Goal: Transaction & Acquisition: Purchase product/service

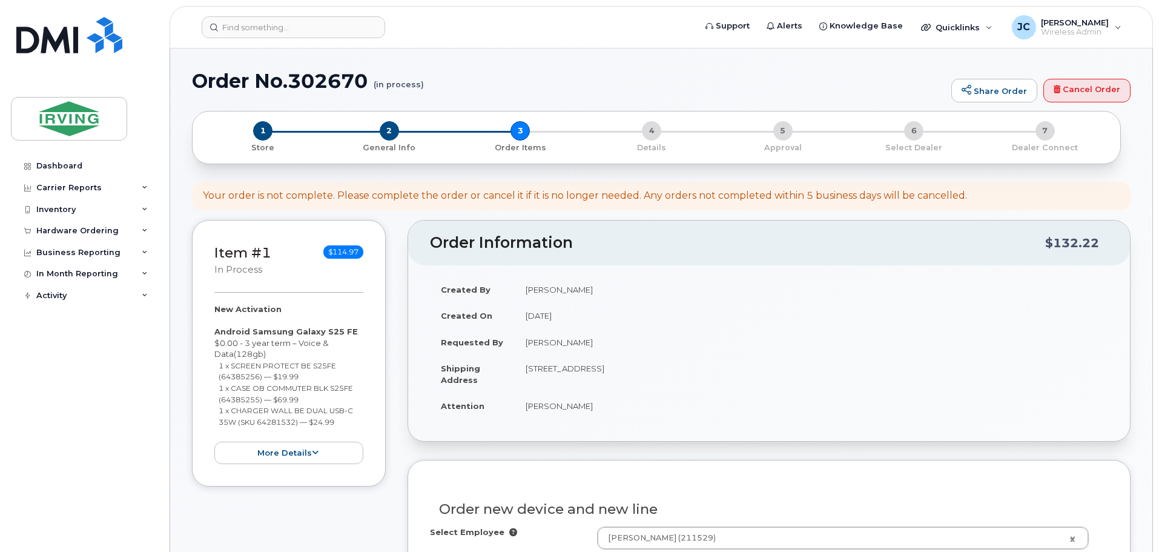
select select "1483303"
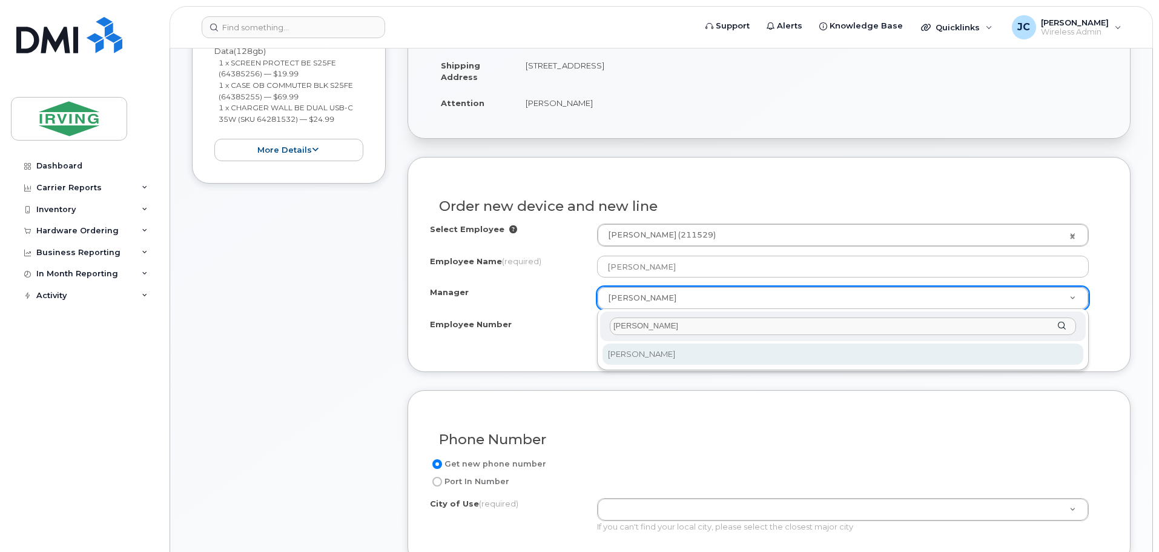
type input "[PERSON_NAME]"
select select "1455438"
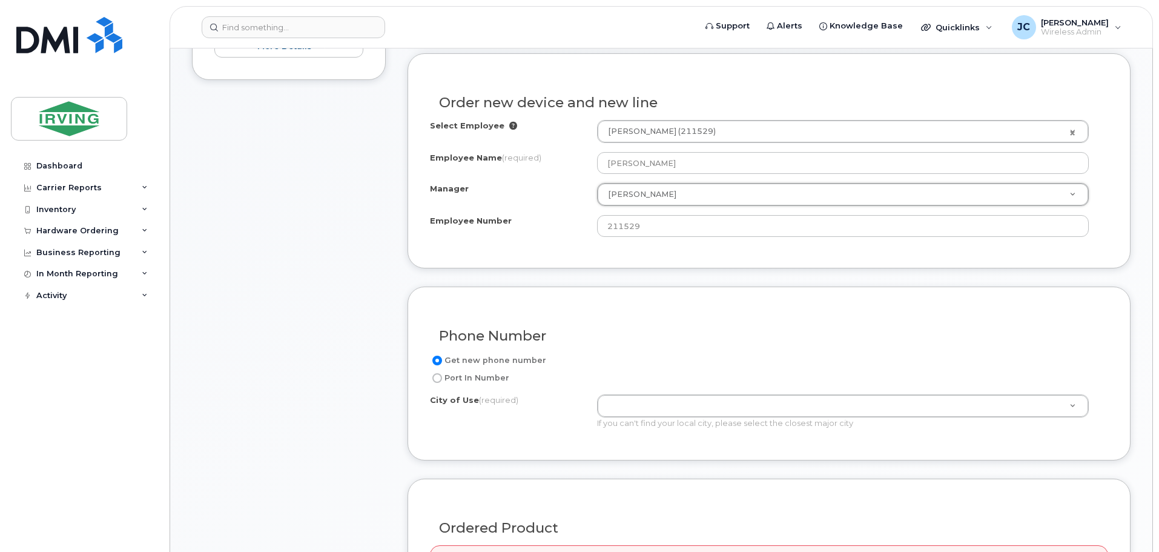
scroll to position [424, 0]
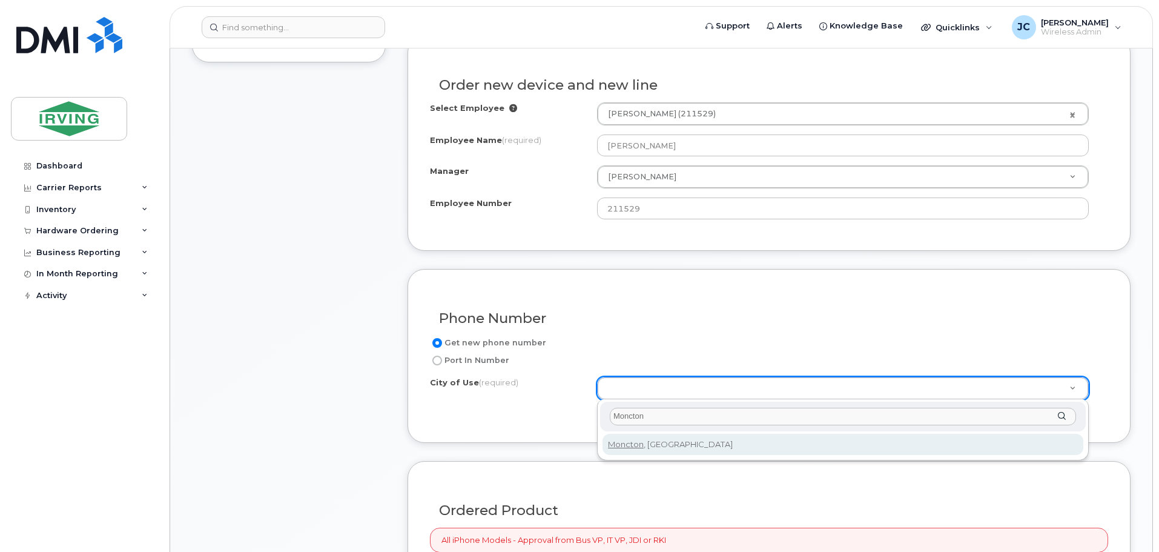
type input "Moncton"
type input "1817"
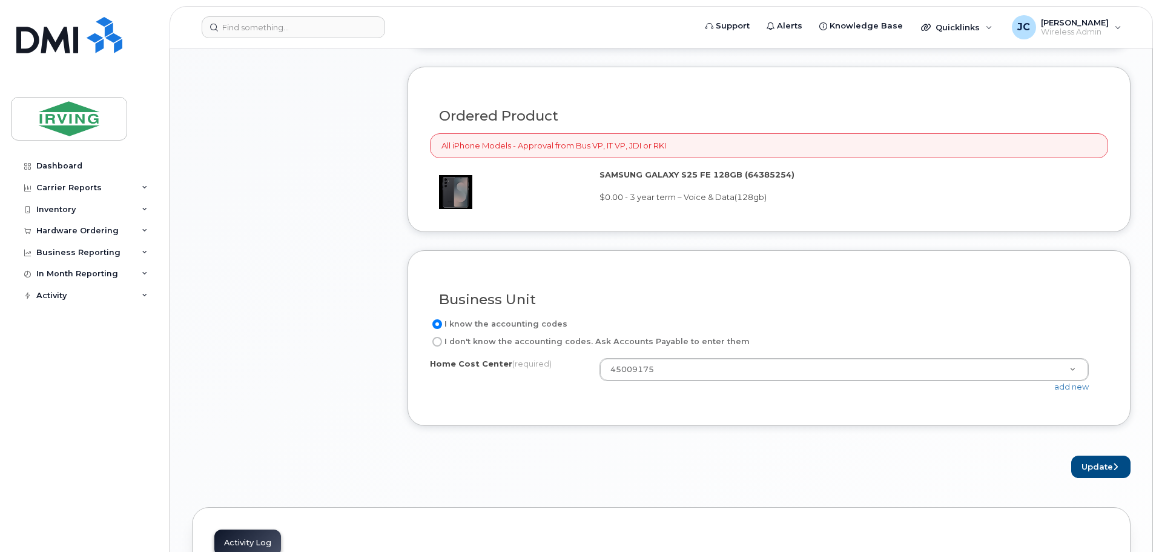
scroll to position [848, 0]
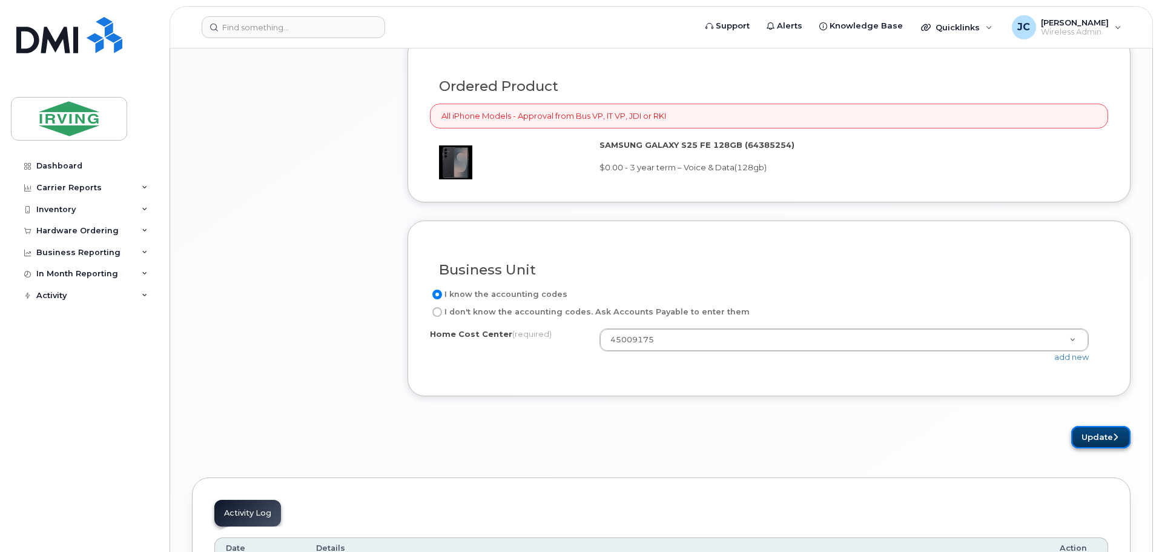
click at [1112, 432] on button "Update" at bounding box center [1100, 437] width 59 height 22
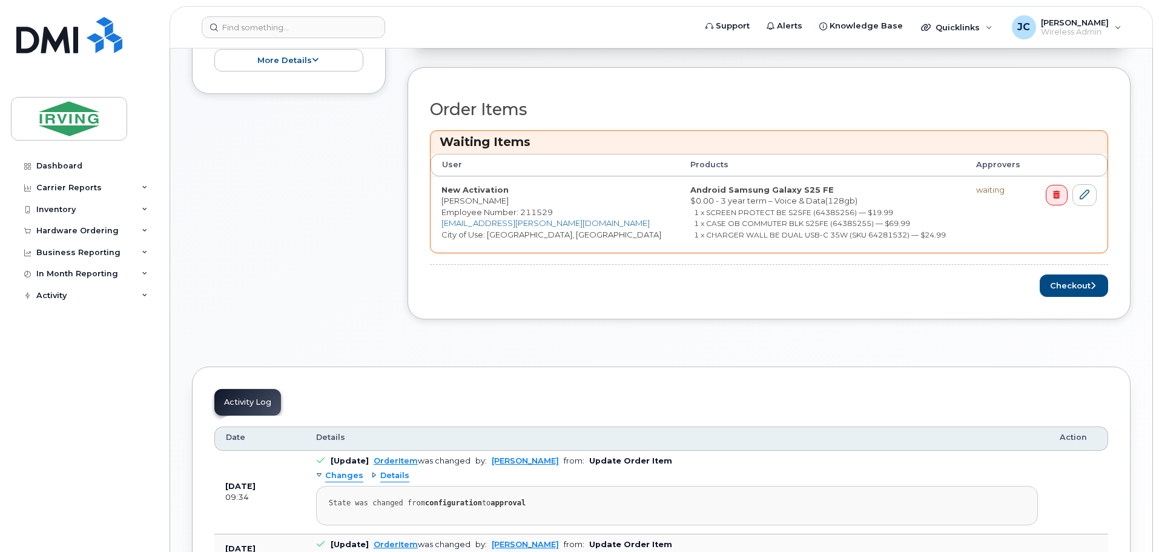
scroll to position [485, 0]
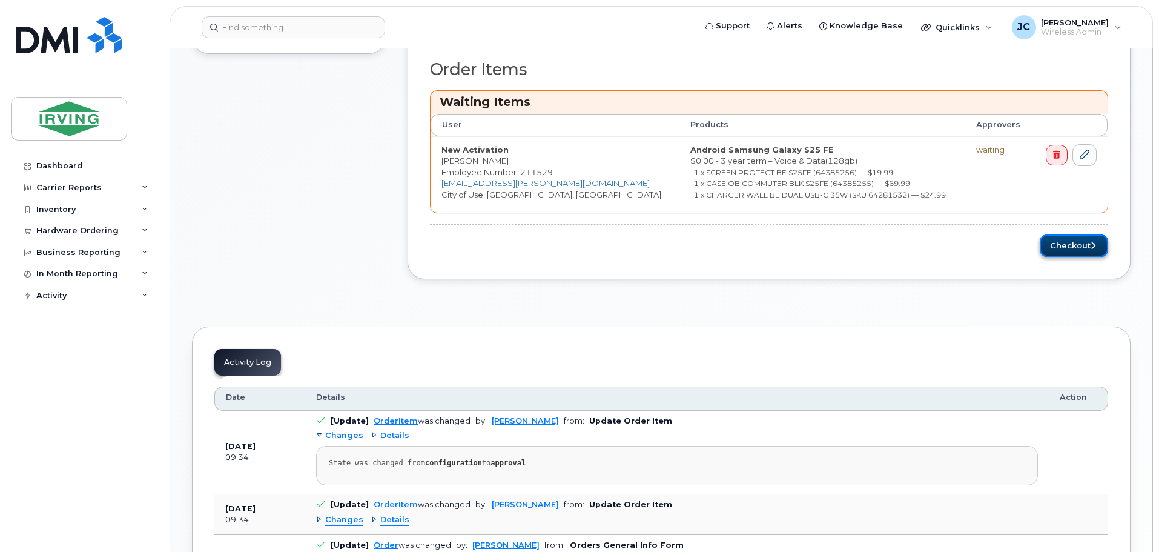
click at [1063, 250] on button "Checkout" at bounding box center [1074, 245] width 68 height 22
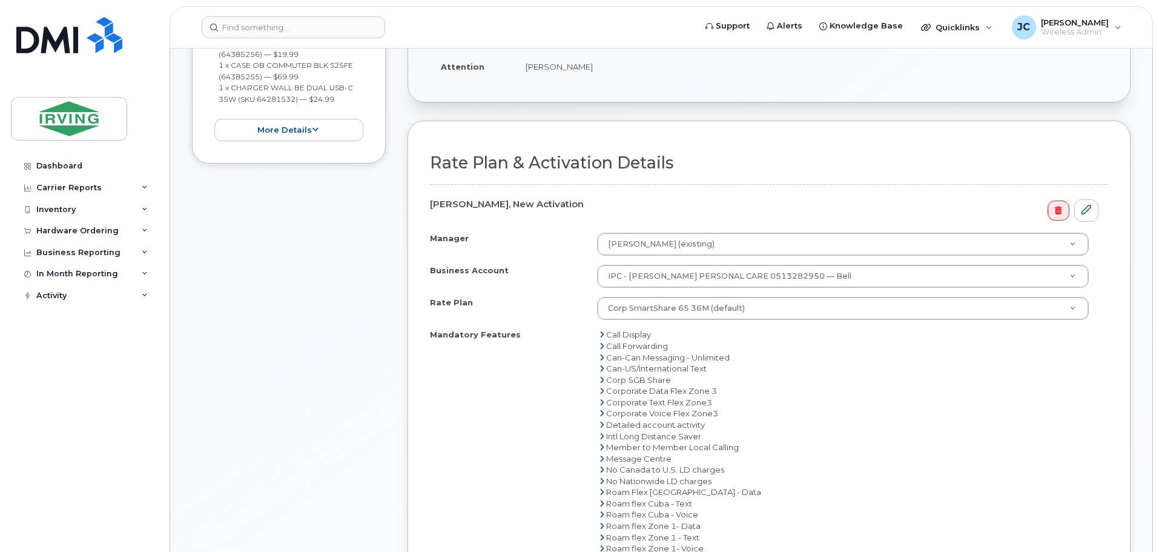
scroll to position [303, 0]
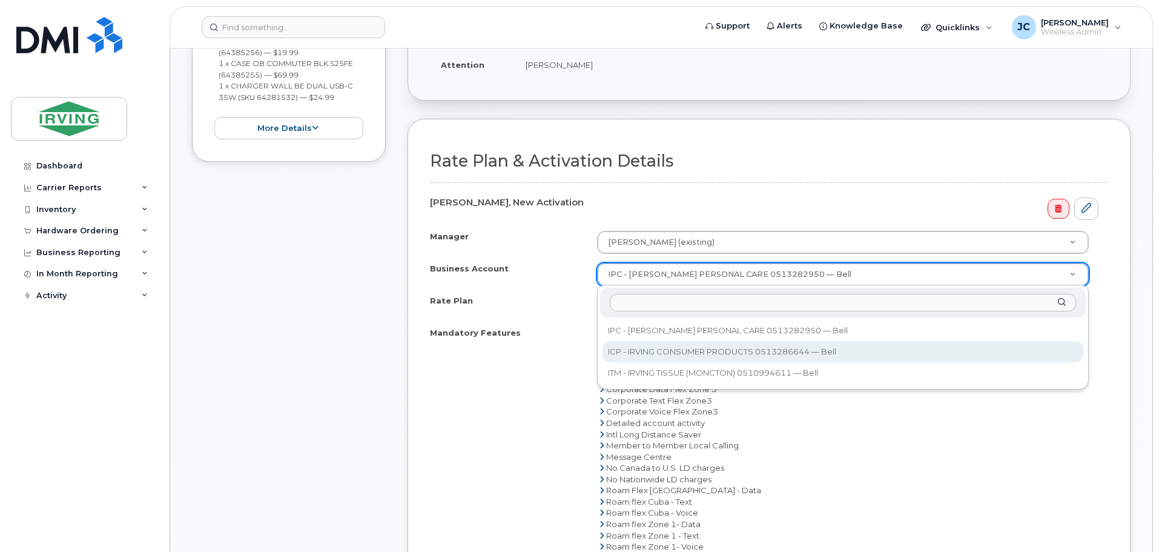
select select "11290"
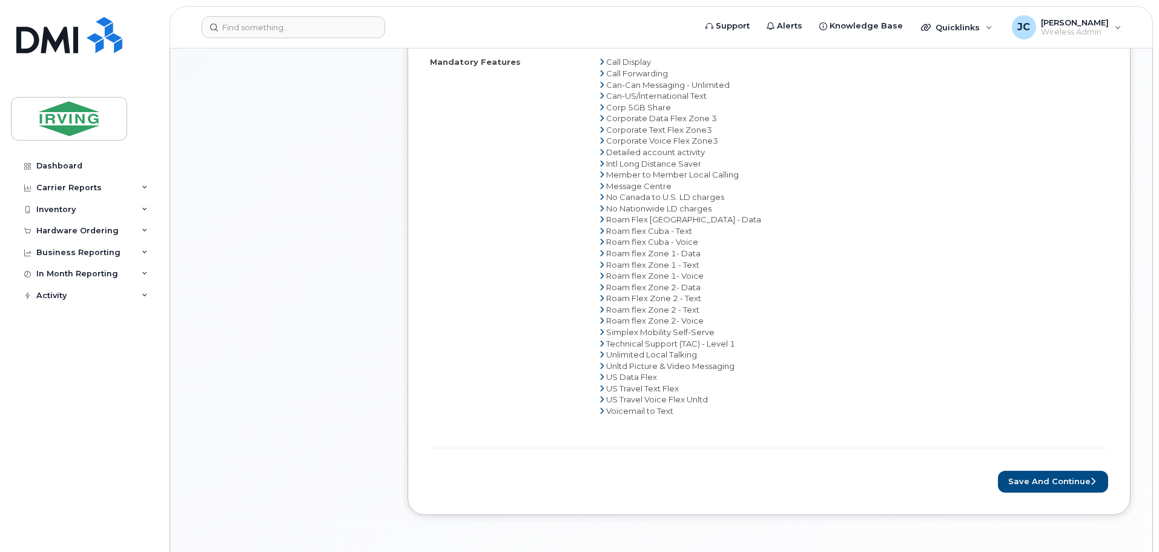
scroll to position [606, 0]
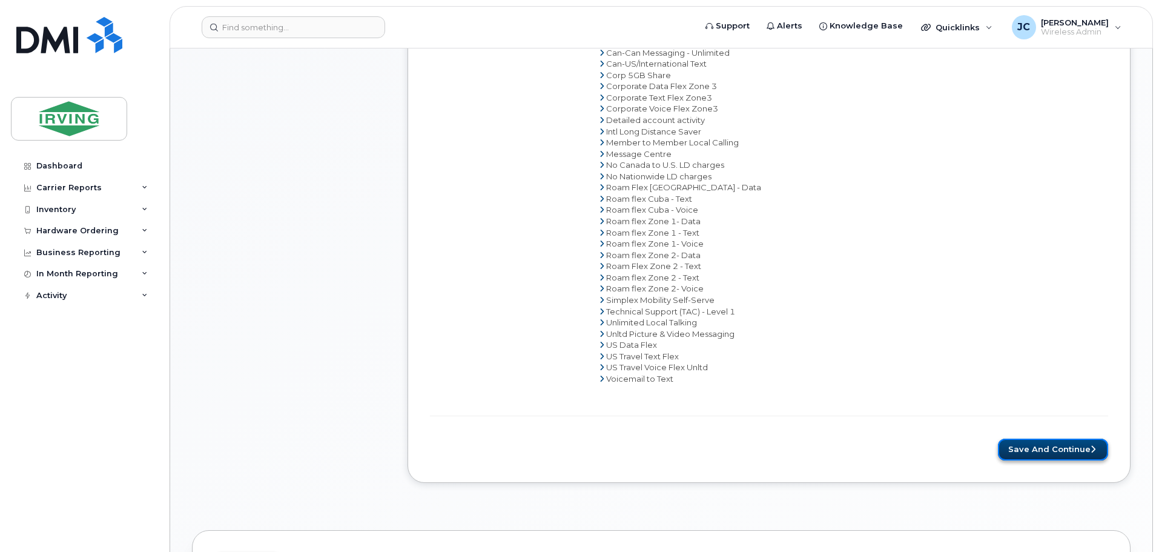
click at [1065, 451] on button "Save and Continue" at bounding box center [1053, 450] width 110 height 22
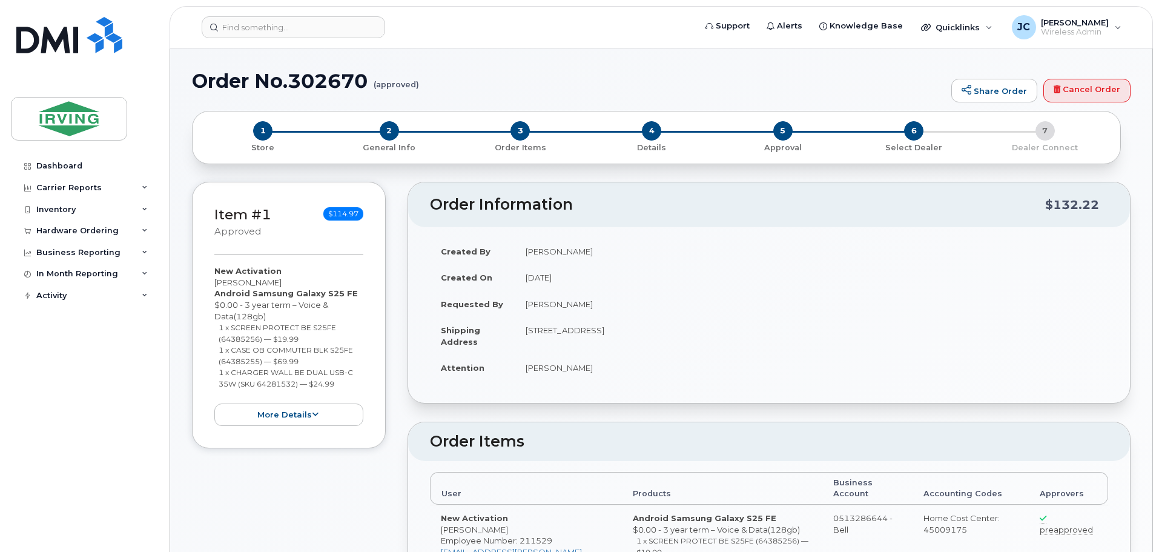
type textarea "Please do not activate device until it's delivered."
radio input "true"
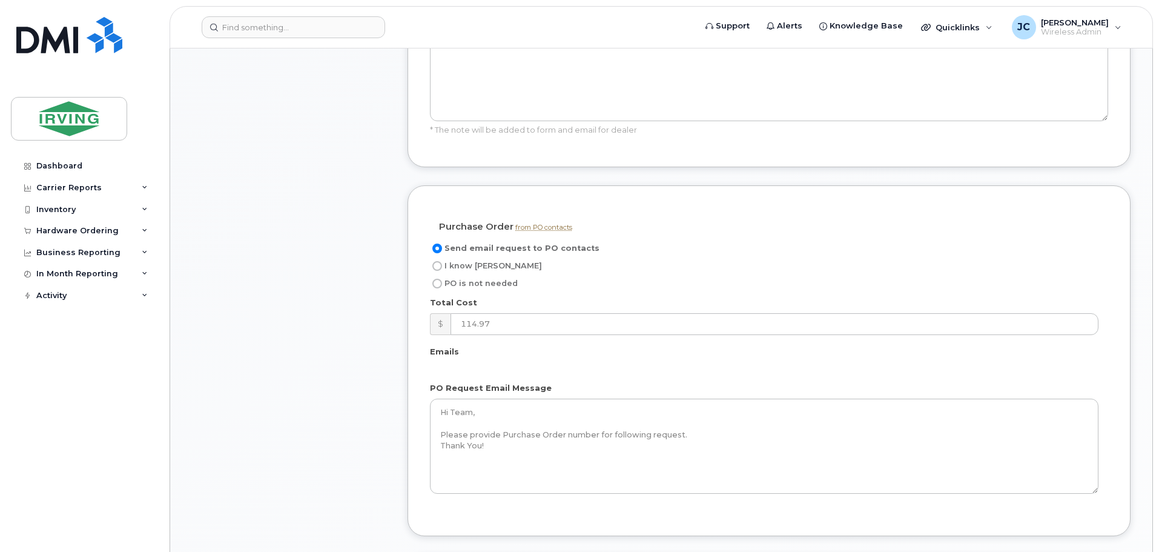
scroll to position [848, 0]
click at [438, 264] on input "I know PO" at bounding box center [437, 261] width 10 height 10
radio input "true"
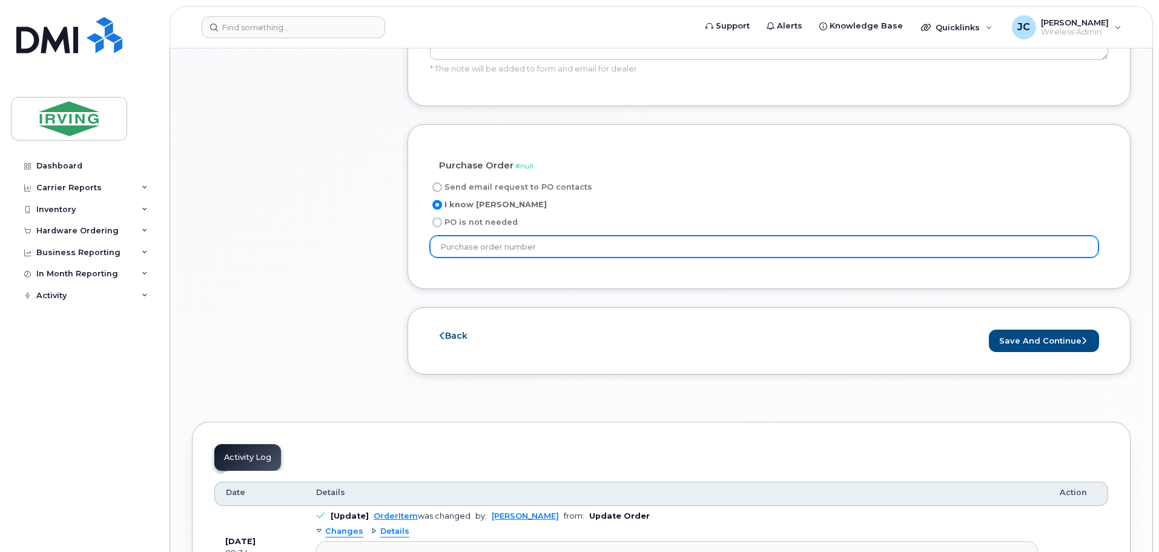
scroll to position [1030, 0]
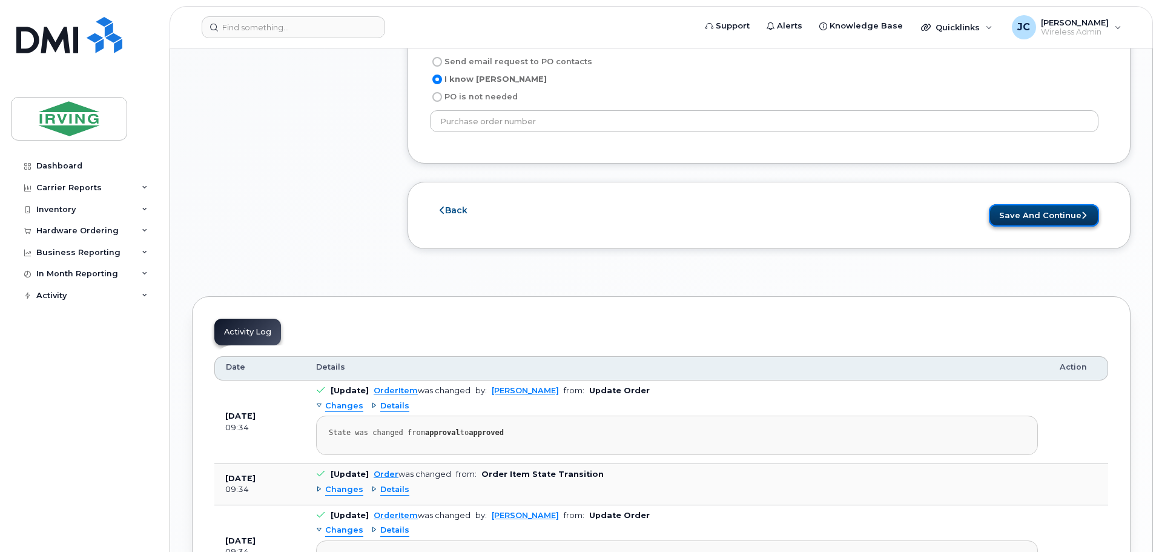
click at [1053, 213] on button "Save and Continue" at bounding box center [1044, 215] width 110 height 22
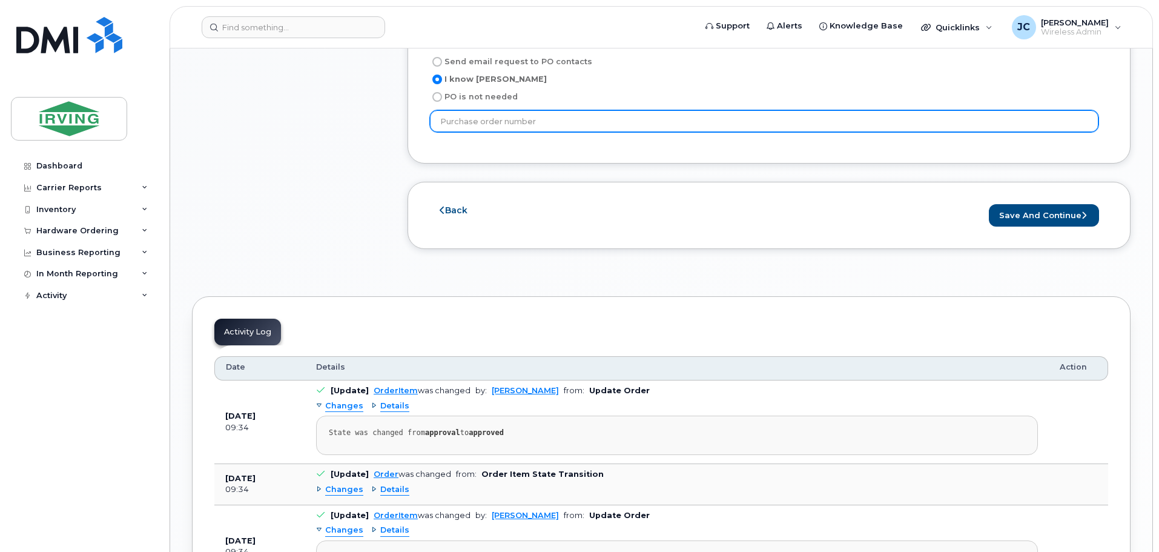
click at [555, 119] on input "text" at bounding box center [764, 121] width 669 height 22
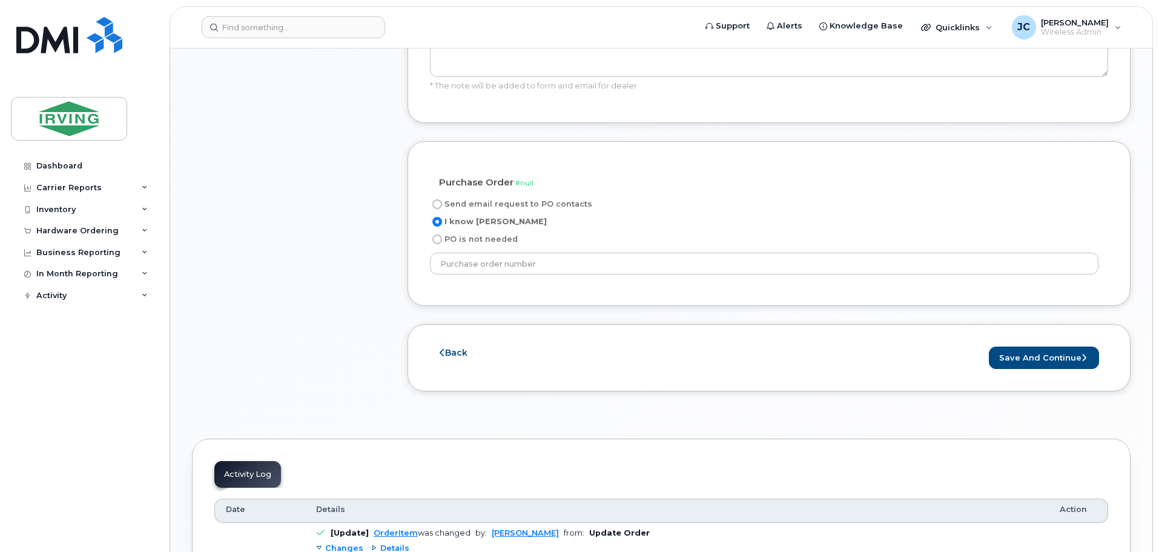
scroll to position [909, 0]
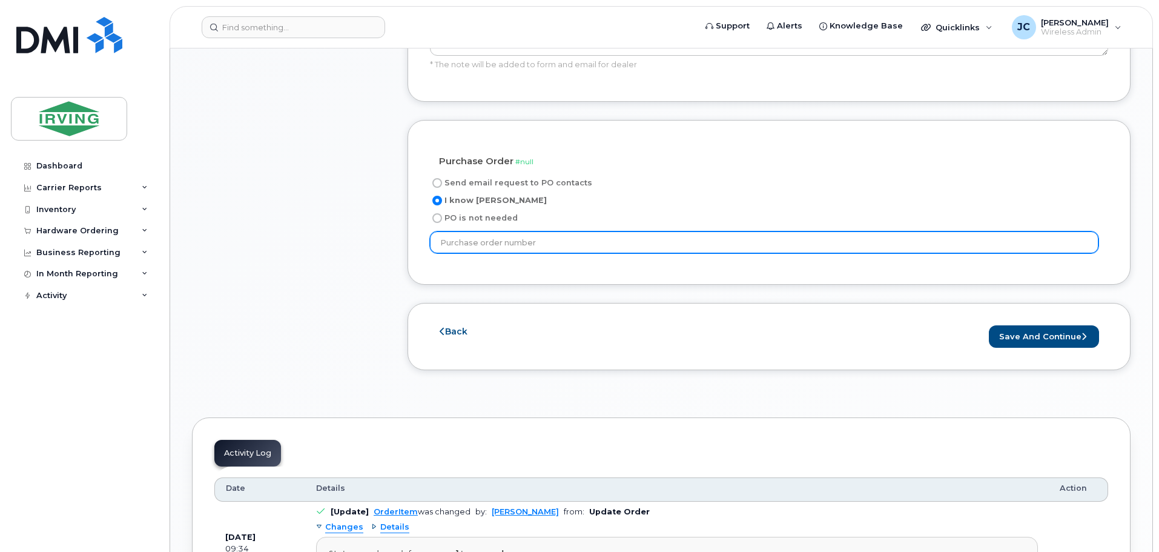
click at [489, 242] on input "text" at bounding box center [764, 242] width 669 height 22
type input "20637616"
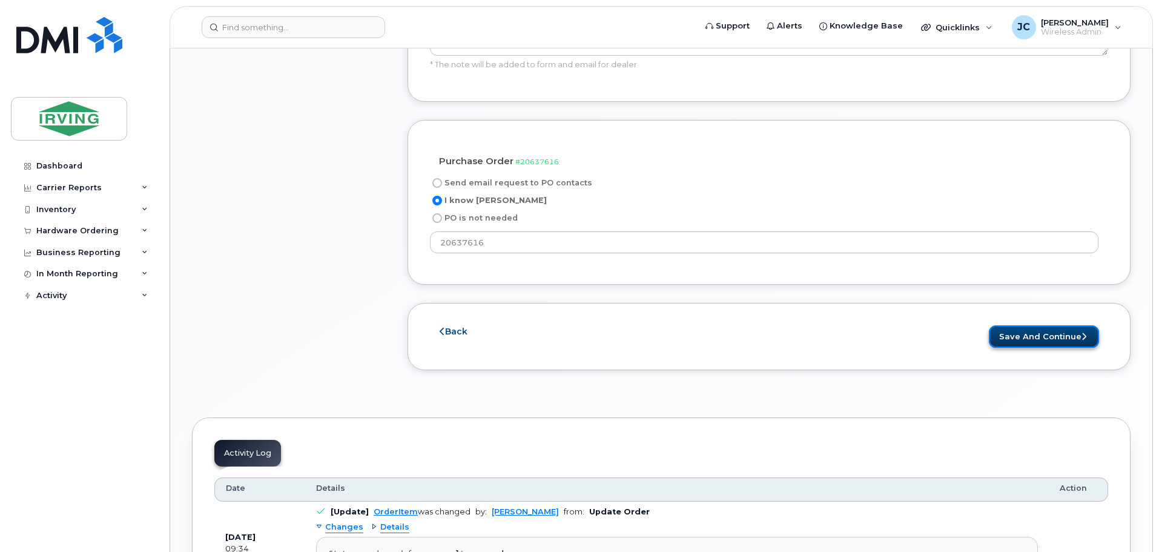
click at [1007, 331] on button "Save and Continue" at bounding box center [1044, 336] width 110 height 22
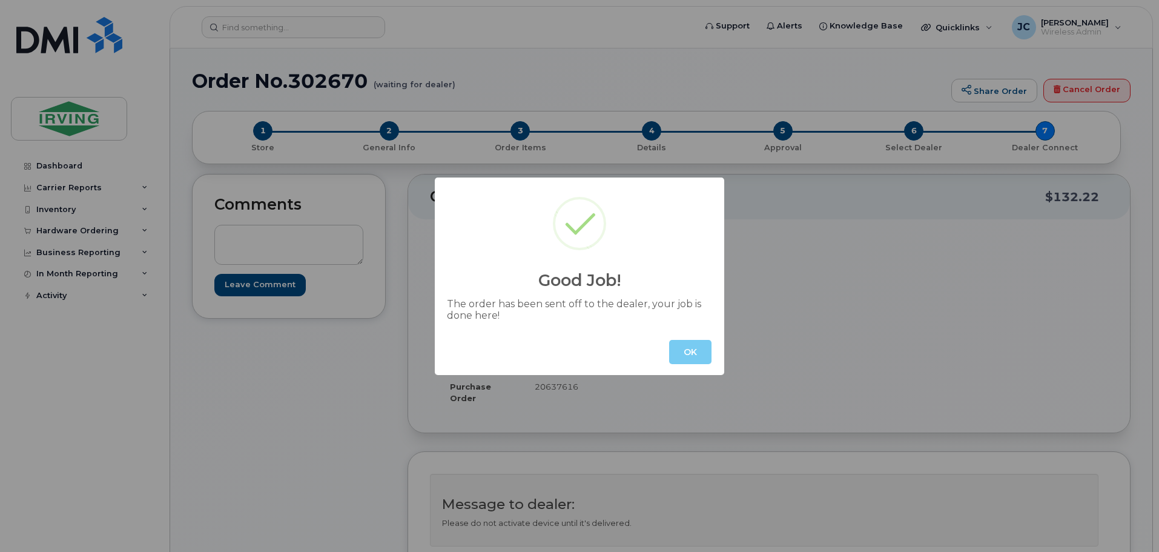
click at [682, 345] on button "OK" at bounding box center [690, 352] width 42 height 24
